Goal: Navigation & Orientation: Find specific page/section

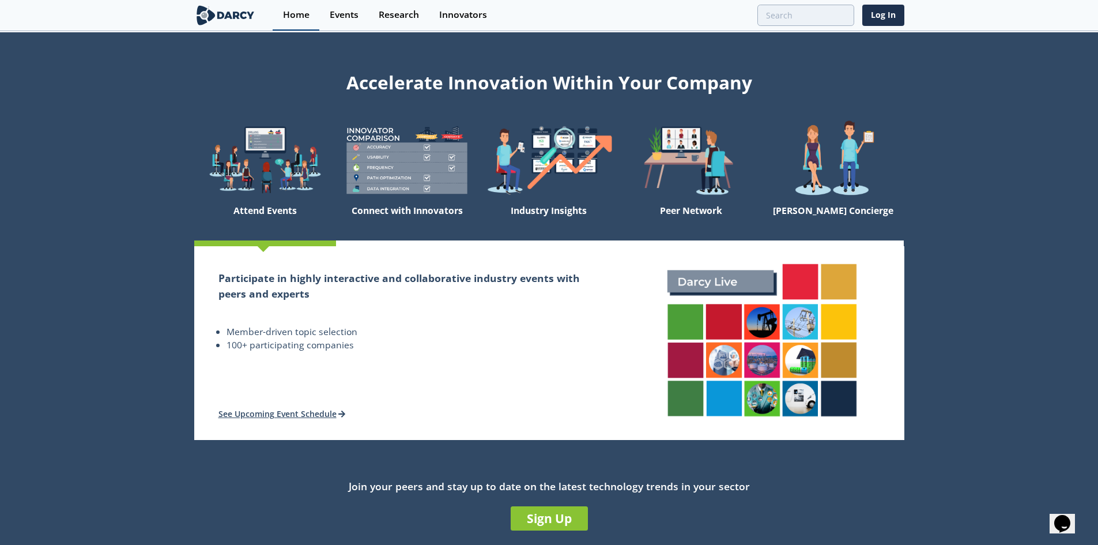
click at [299, 15] on div "Home" at bounding box center [296, 14] width 27 height 9
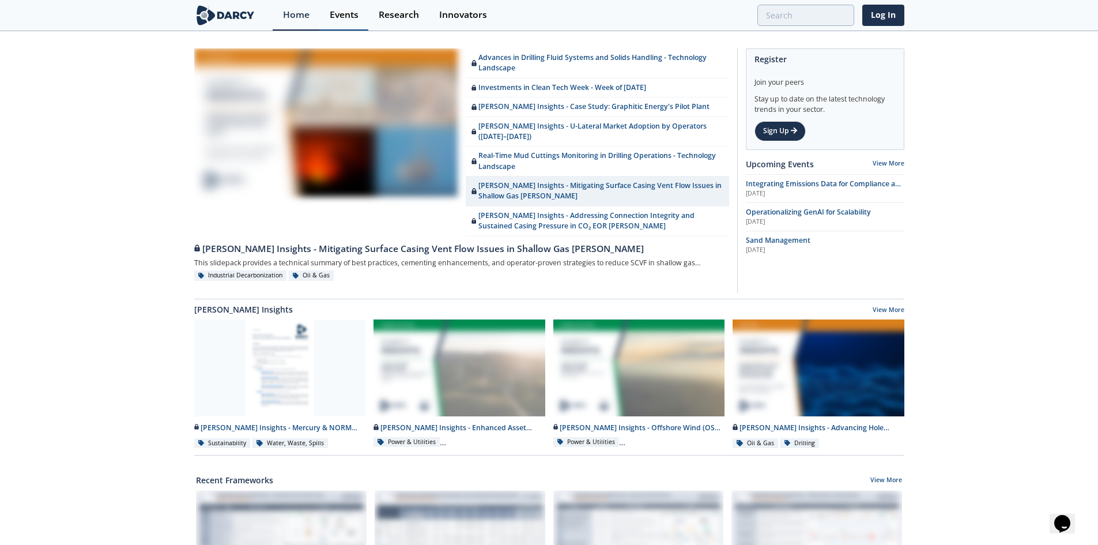
click at [344, 13] on div "Events" at bounding box center [344, 14] width 29 height 9
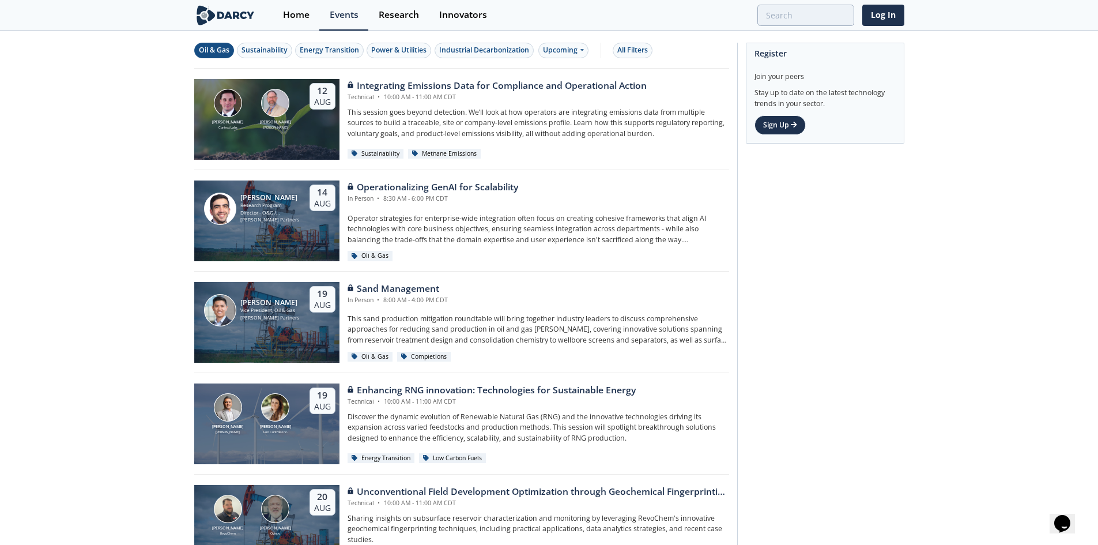
click at [212, 50] on div "Oil & Gas" at bounding box center [214, 50] width 31 height 10
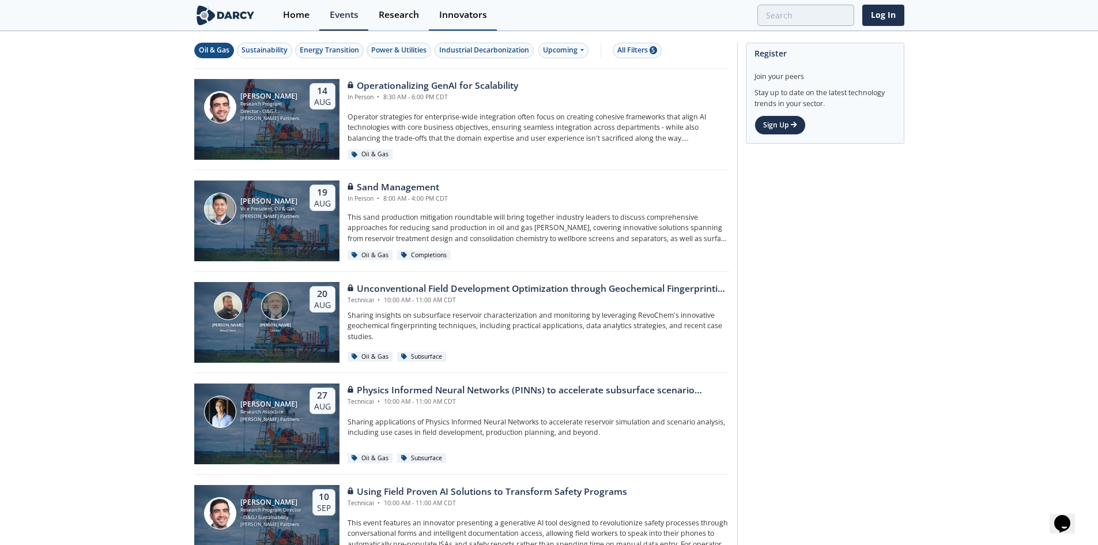
click at [475, 10] on div "Innovators" at bounding box center [463, 14] width 48 height 9
